Goal: Information Seeking & Learning: Learn about a topic

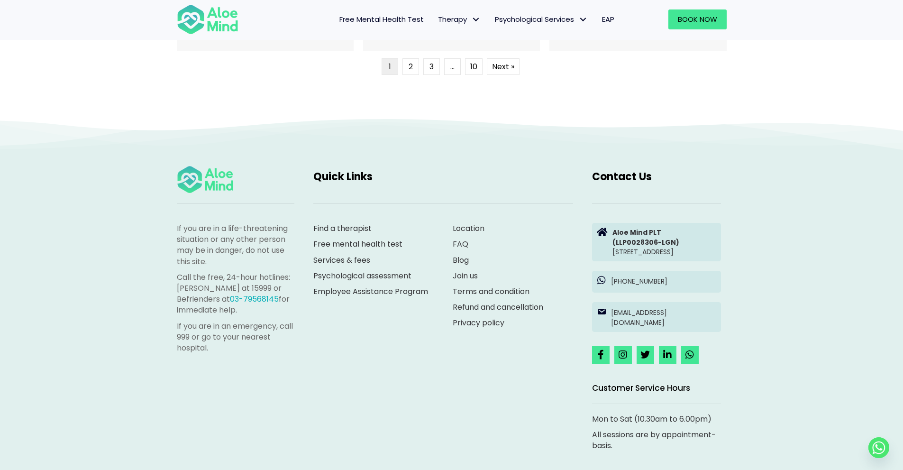
scroll to position [2586, 0]
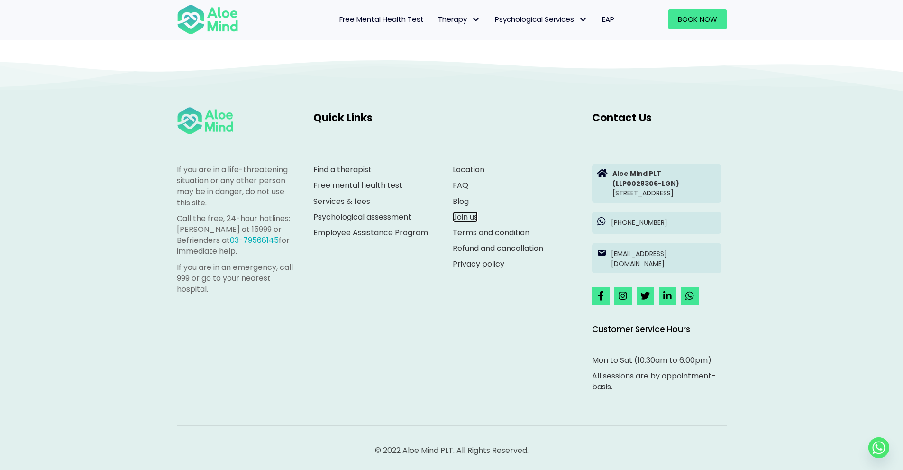
click at [460, 212] on link "Join us" at bounding box center [465, 217] width 25 height 11
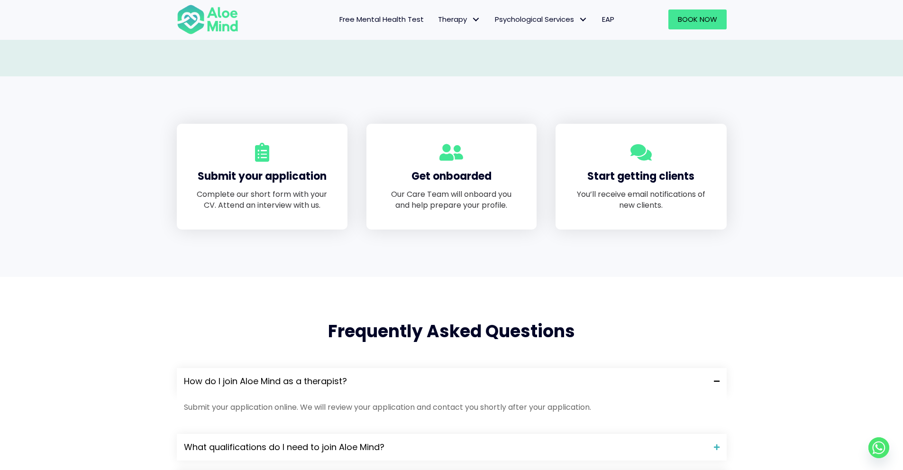
scroll to position [711, 0]
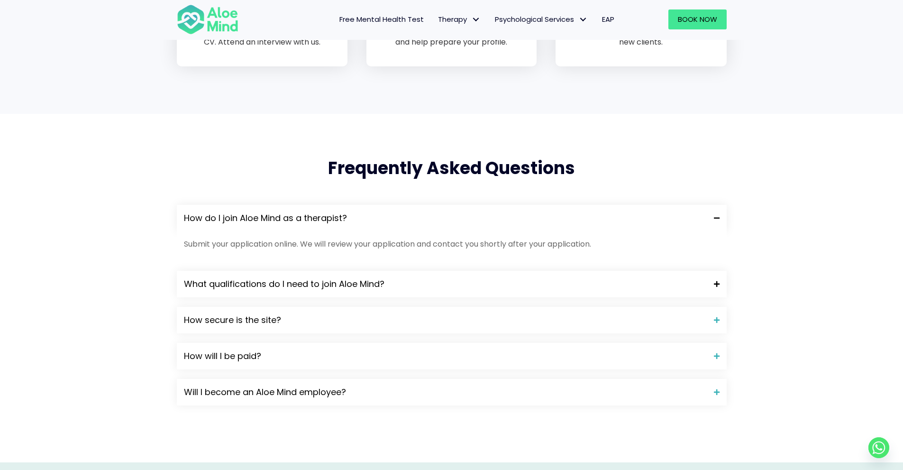
click at [365, 284] on span "What qualifications do I need to join Aloe Mind?" at bounding box center [445, 284] width 523 height 12
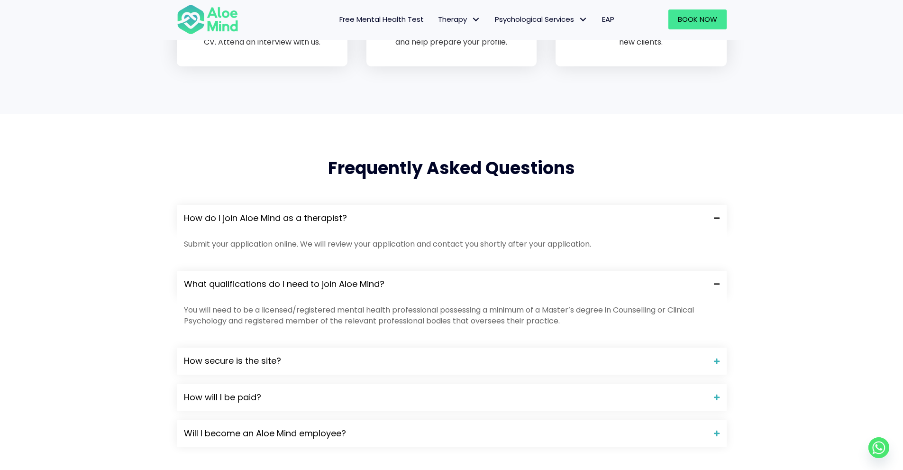
scroll to position [806, 0]
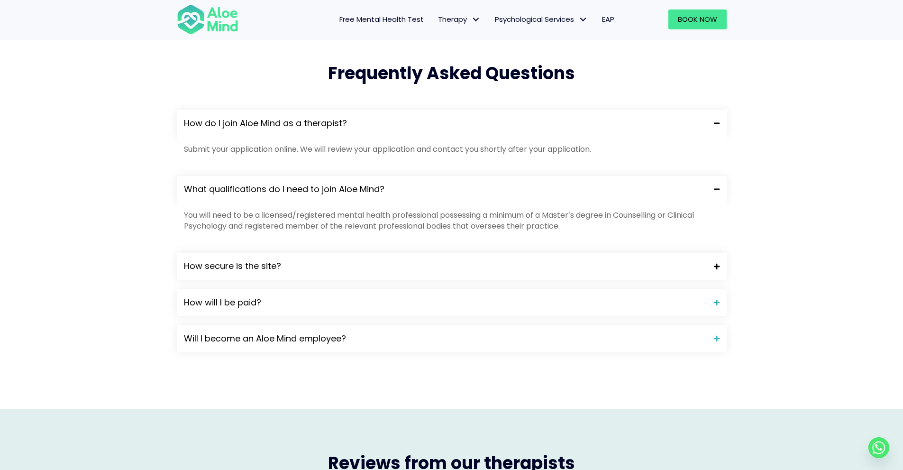
click at [303, 265] on span "How secure is the site?" at bounding box center [445, 266] width 523 height 12
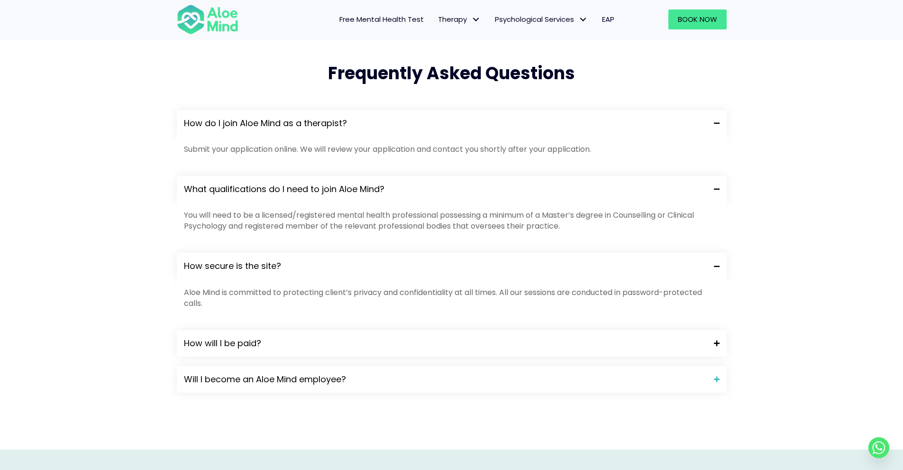
click at [254, 338] on span "How will I be paid?" at bounding box center [445, 343] width 523 height 12
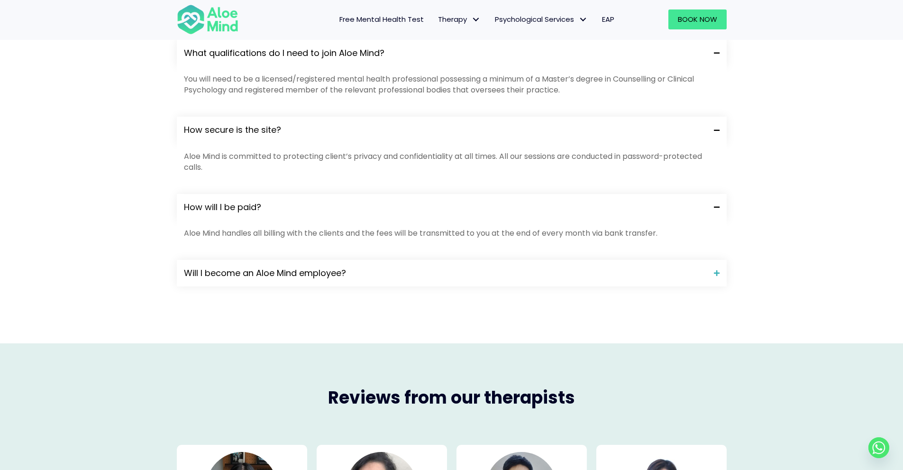
scroll to position [948, 0]
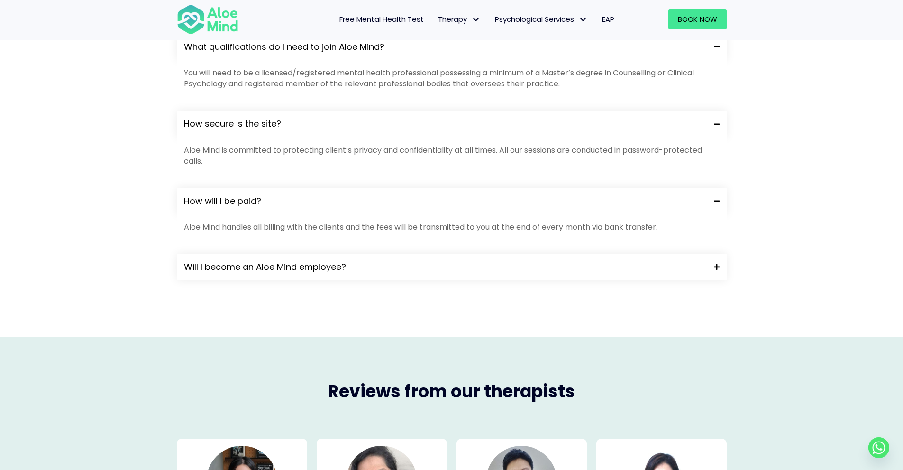
click at [377, 274] on div "Will I become an Aloe Mind employee?" at bounding box center [452, 267] width 550 height 27
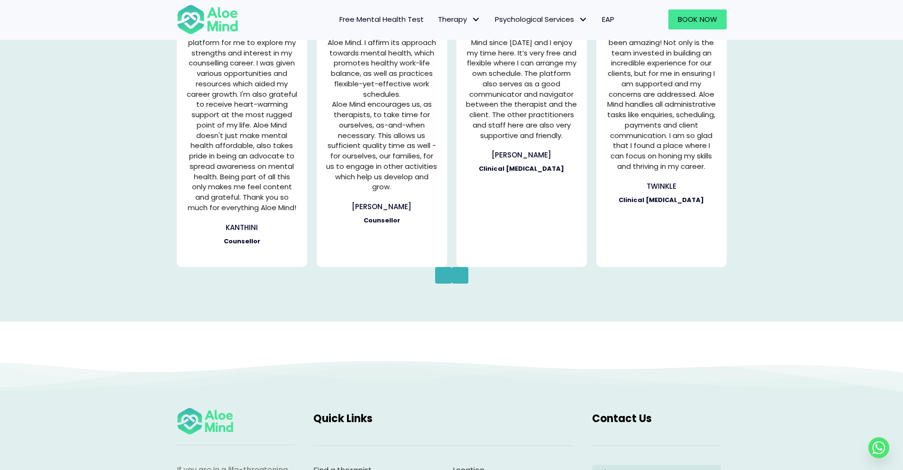
scroll to position [1707, 0]
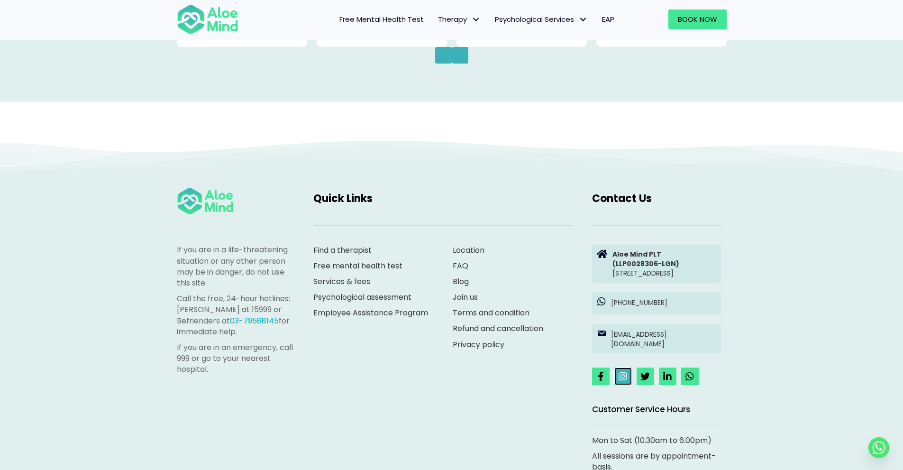
click at [626, 381] on icon at bounding box center [623, 376] width 9 height 9
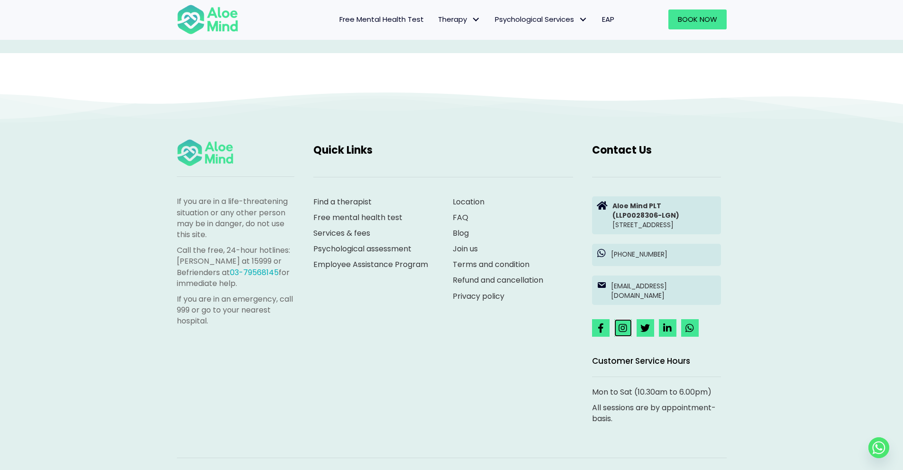
scroll to position [1799, 0]
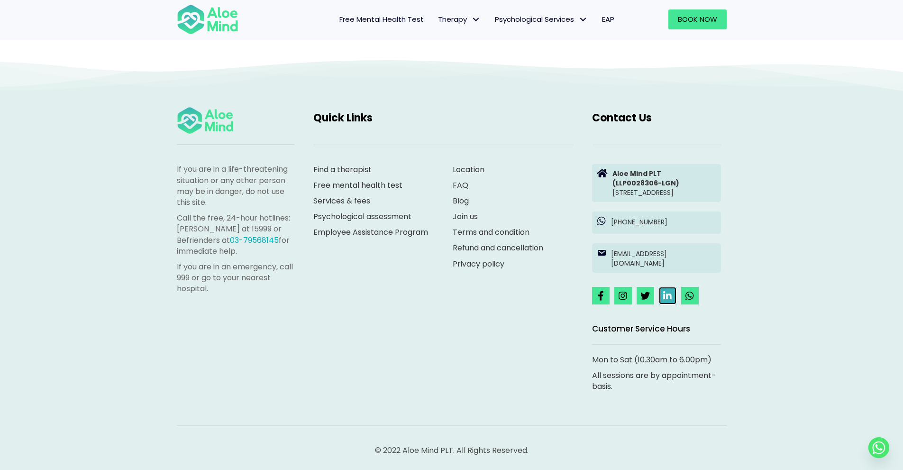
click at [671, 299] on icon at bounding box center [667, 295] width 9 height 9
